Goal: Find specific page/section: Find specific page/section

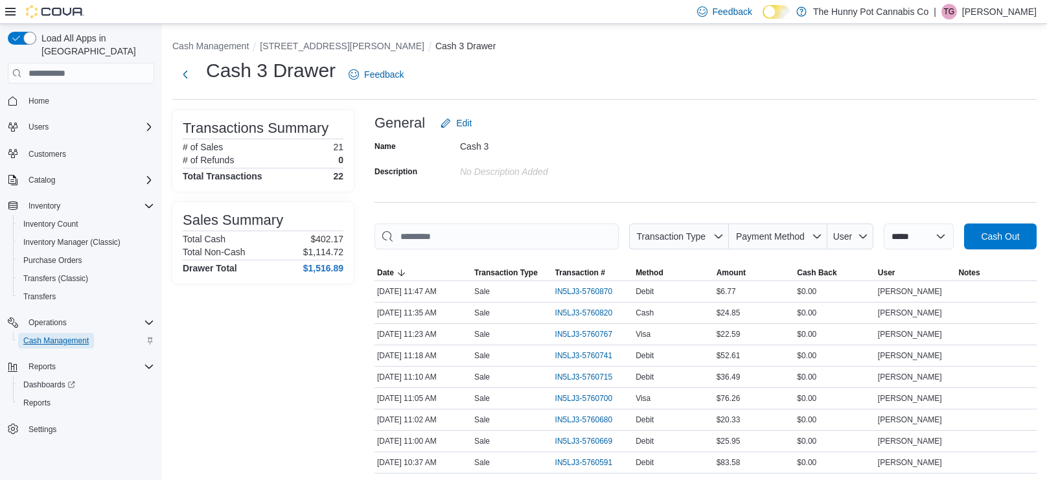
click at [63, 336] on span "Cash Management" at bounding box center [55, 341] width 65 height 10
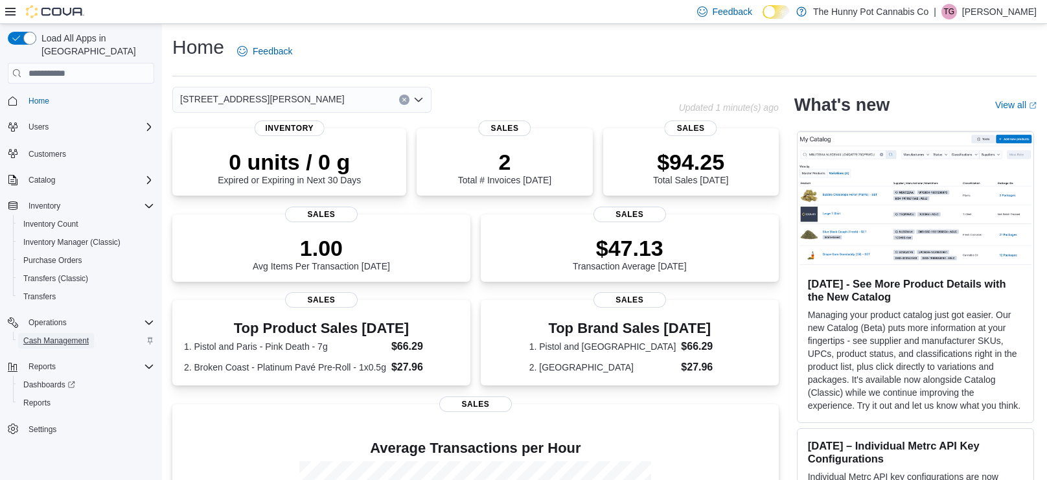
click at [78, 336] on span "Cash Management" at bounding box center [55, 341] width 65 height 10
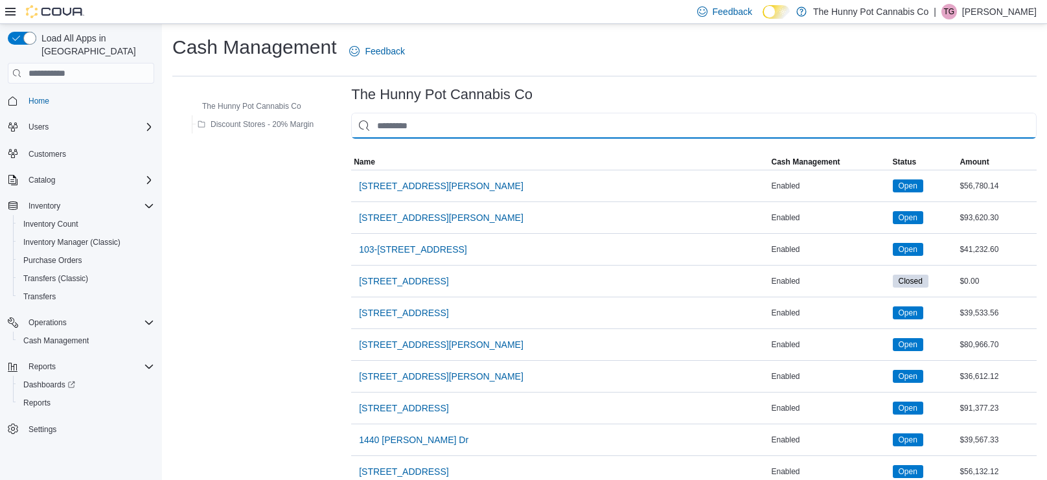
click at [467, 121] on input "This is a search bar. As you type, the results lower in the page will automatic…" at bounding box center [694, 126] width 686 height 26
type input "***"
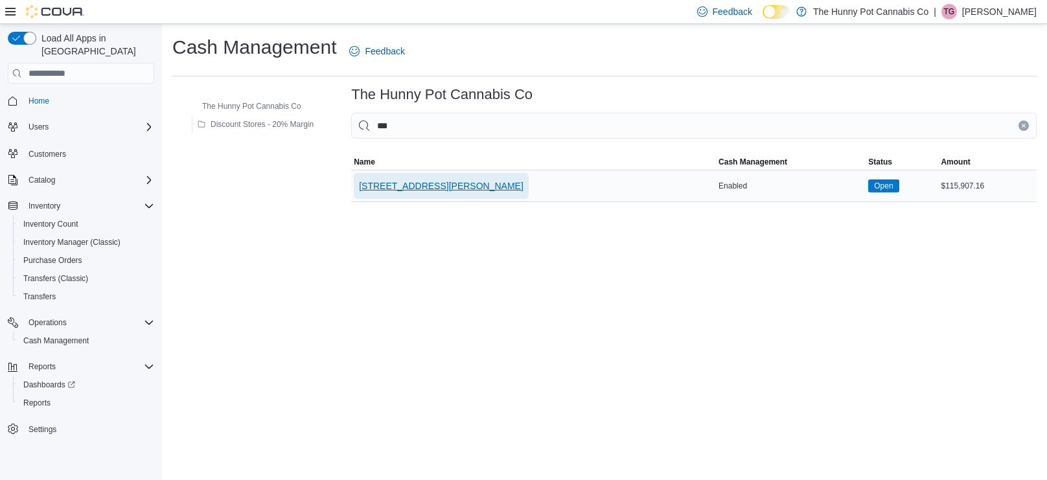
click at [434, 177] on span "[STREET_ADDRESS][PERSON_NAME]" at bounding box center [441, 186] width 165 height 26
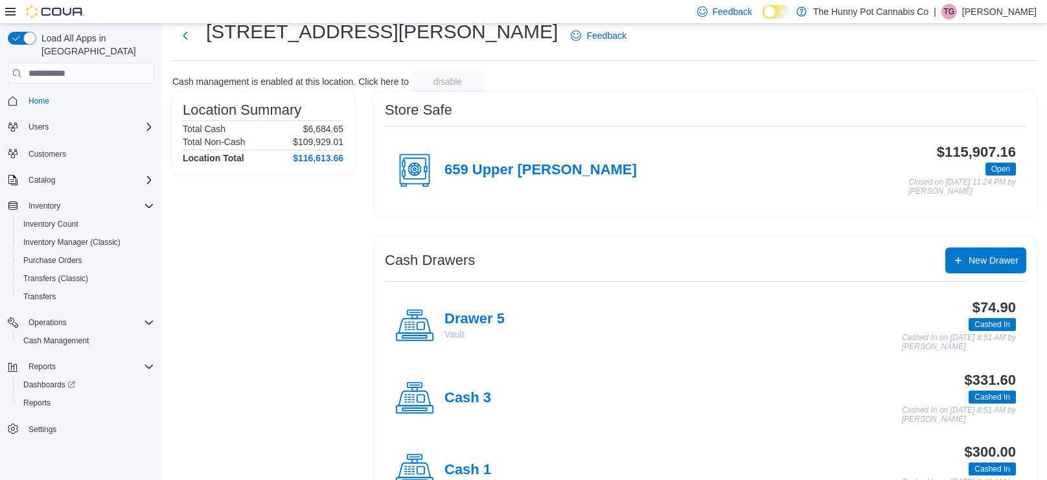
scroll to position [36, 0]
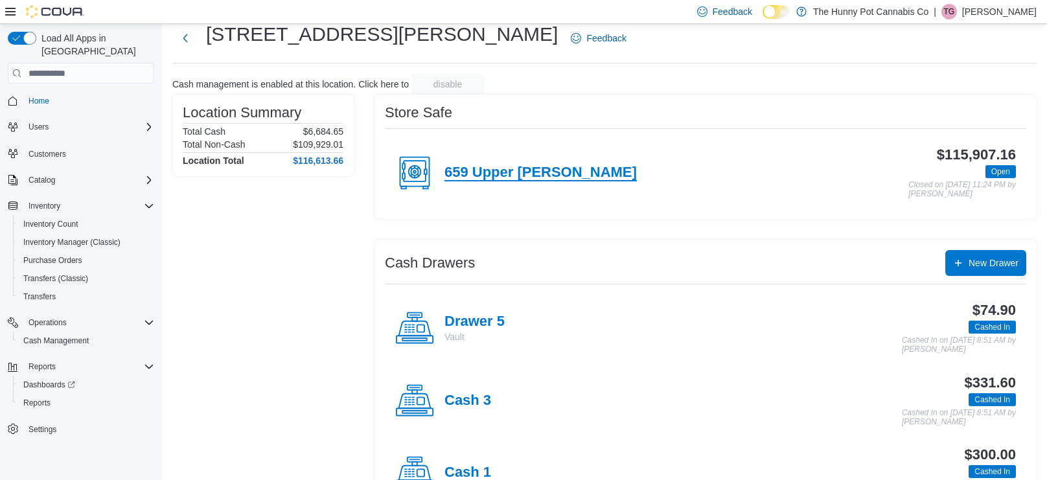
click at [513, 169] on h4 "659 Upper James" at bounding box center [541, 173] width 192 height 17
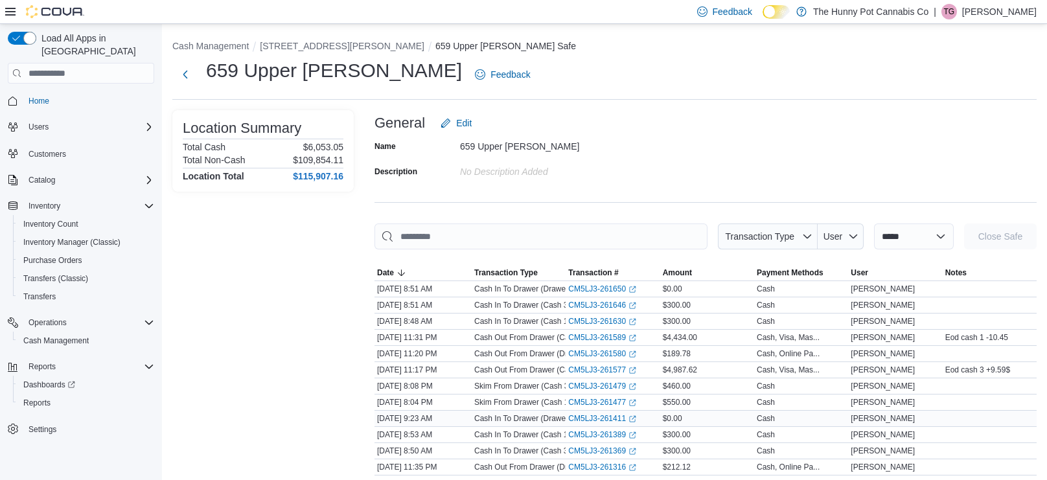
click at [713, 418] on div "$0.00" at bounding box center [707, 419] width 94 height 16
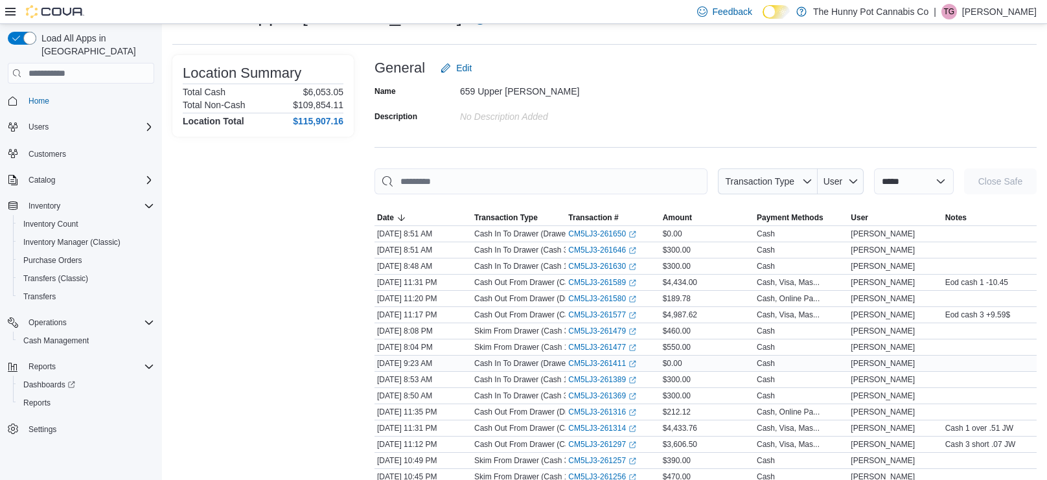
scroll to position [56, 0]
